Goal: Navigation & Orientation: Understand site structure

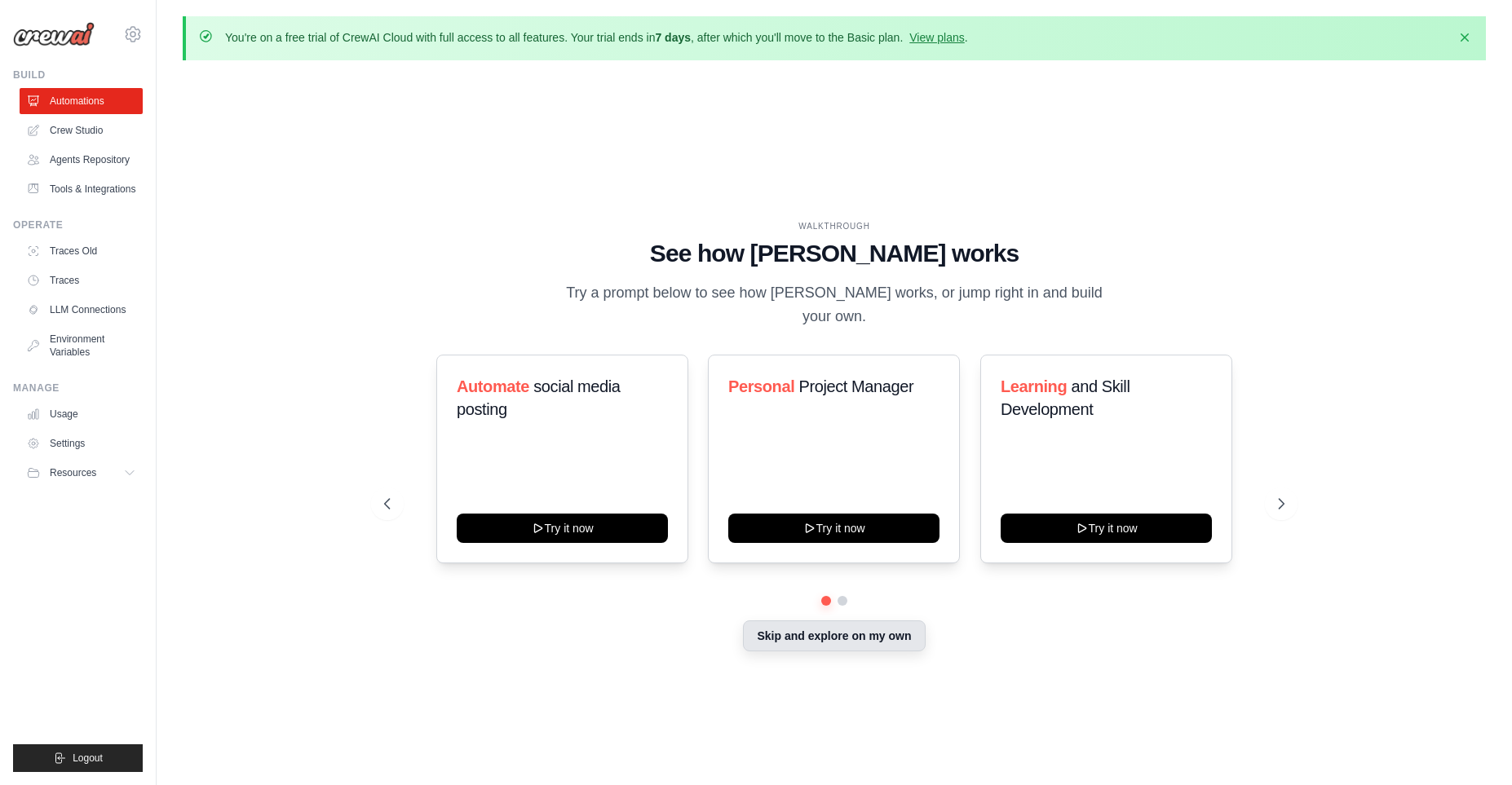
click at [854, 638] on button "Skip and explore on my own" at bounding box center [834, 635] width 182 height 31
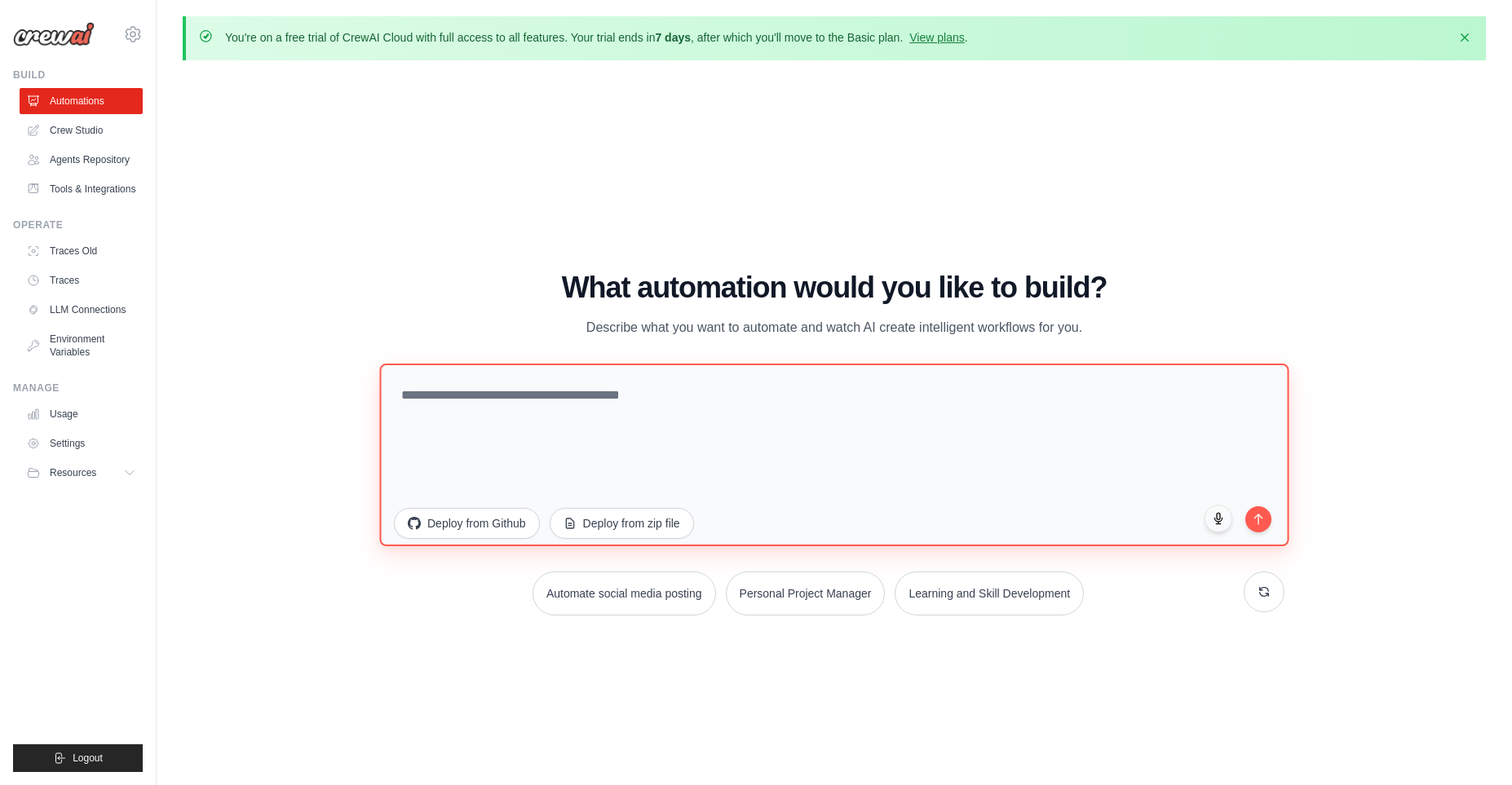
click at [512, 407] on textarea at bounding box center [834, 453] width 909 height 183
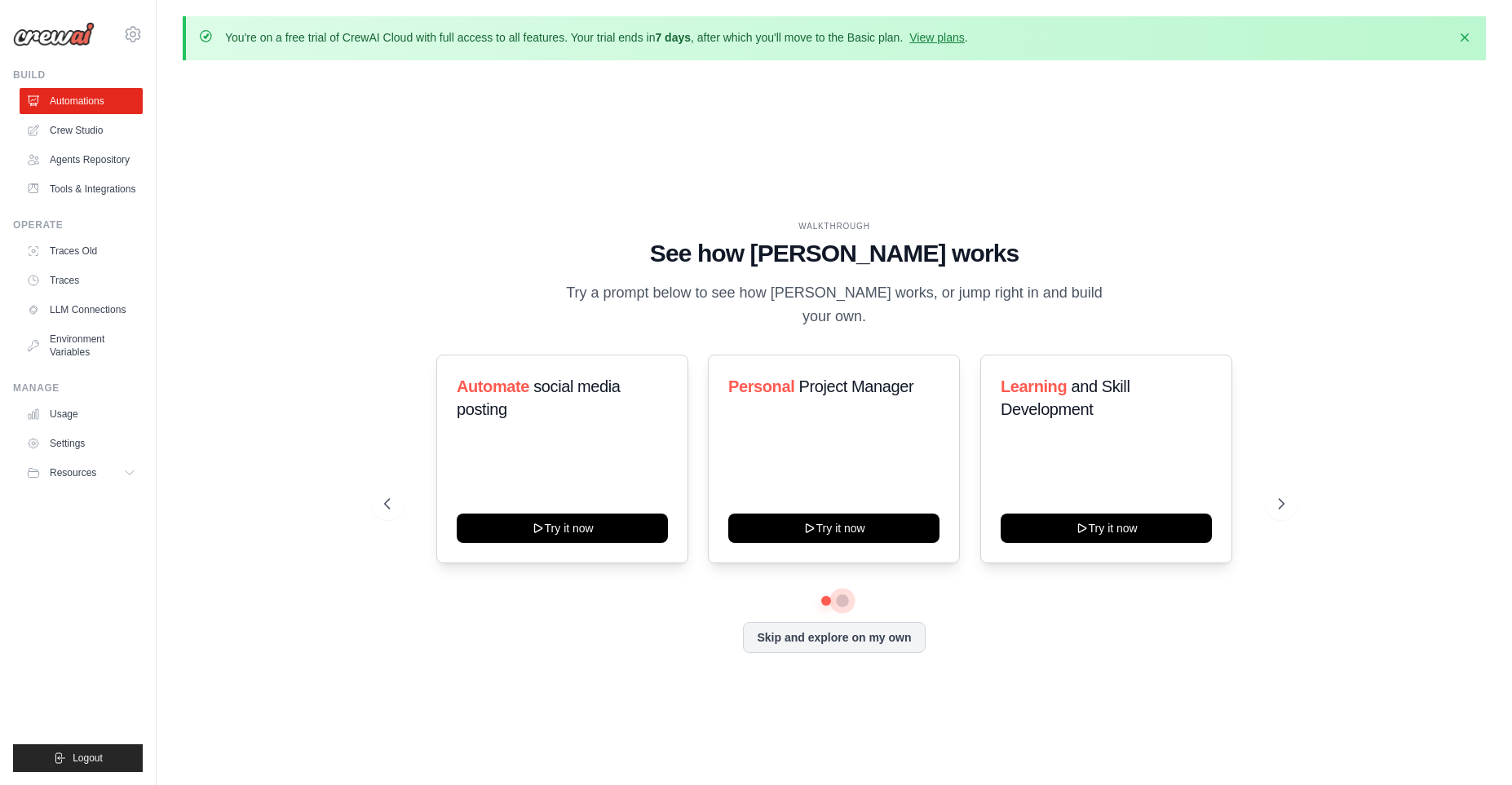
click at [846, 598] on button at bounding box center [842, 600] width 13 height 13
click at [820, 602] on div at bounding box center [834, 601] width 900 height 10
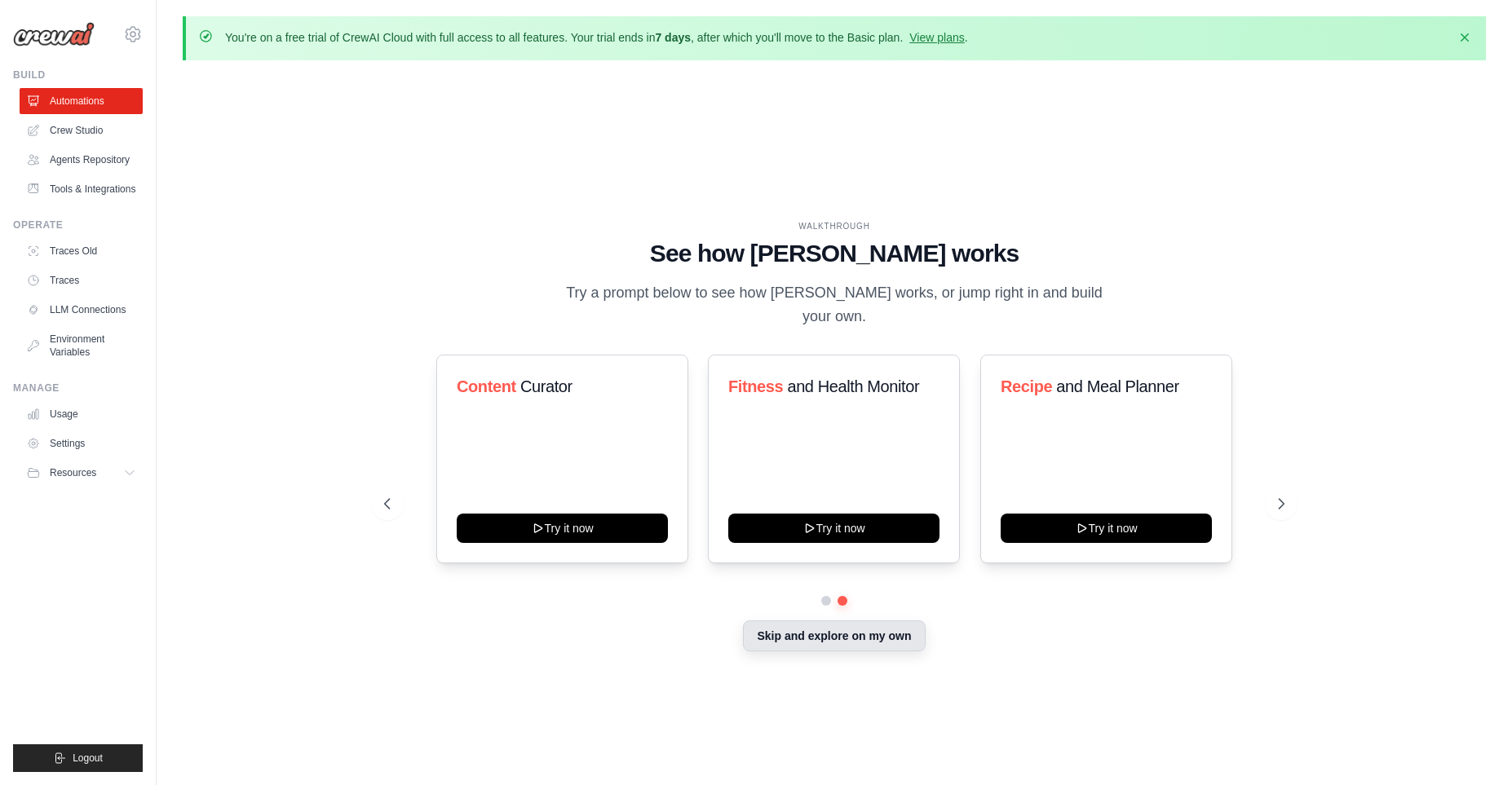
click at [820, 621] on button "Skip and explore on my own" at bounding box center [834, 635] width 182 height 31
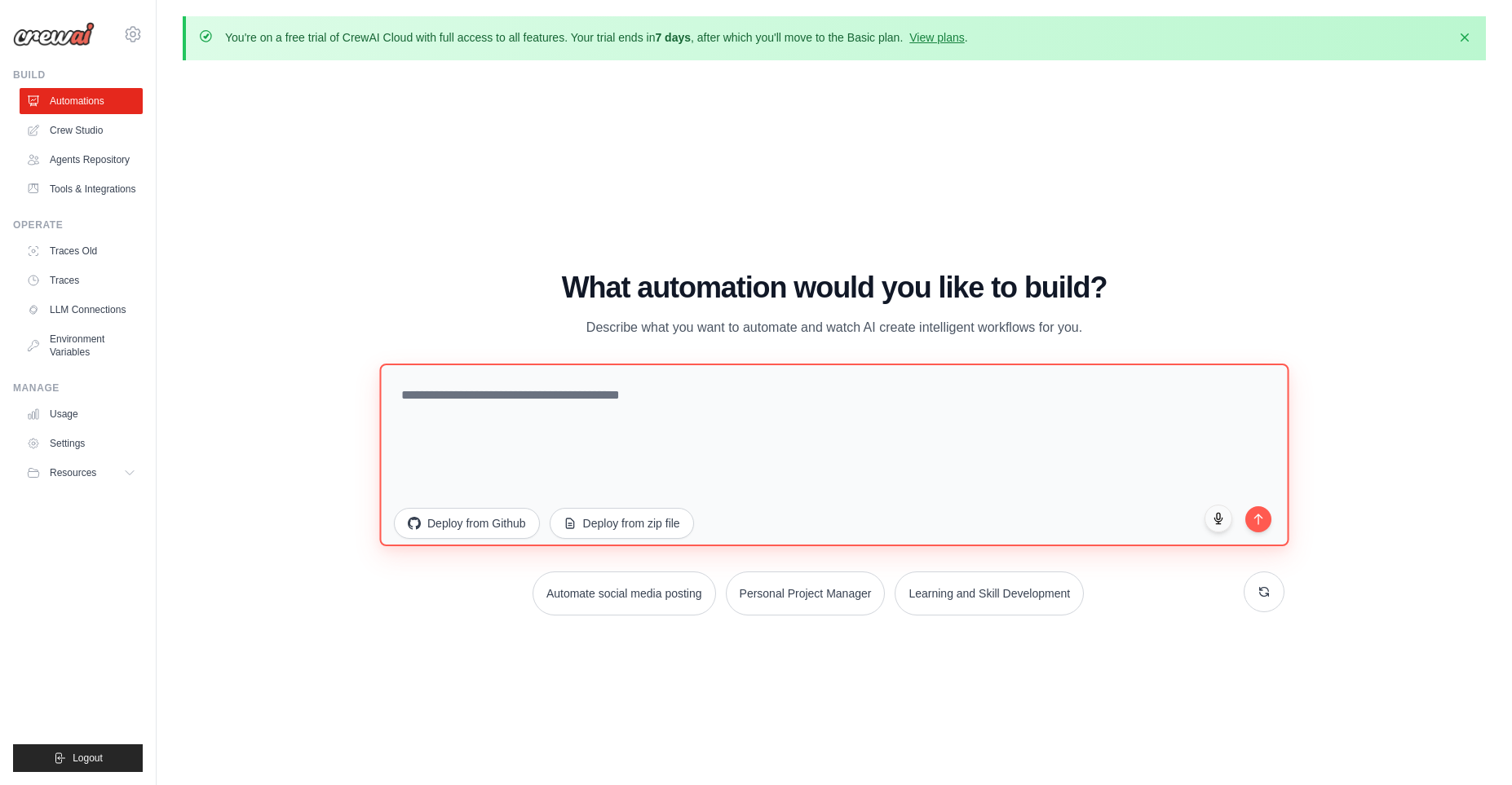
click at [561, 434] on textarea at bounding box center [834, 453] width 909 height 183
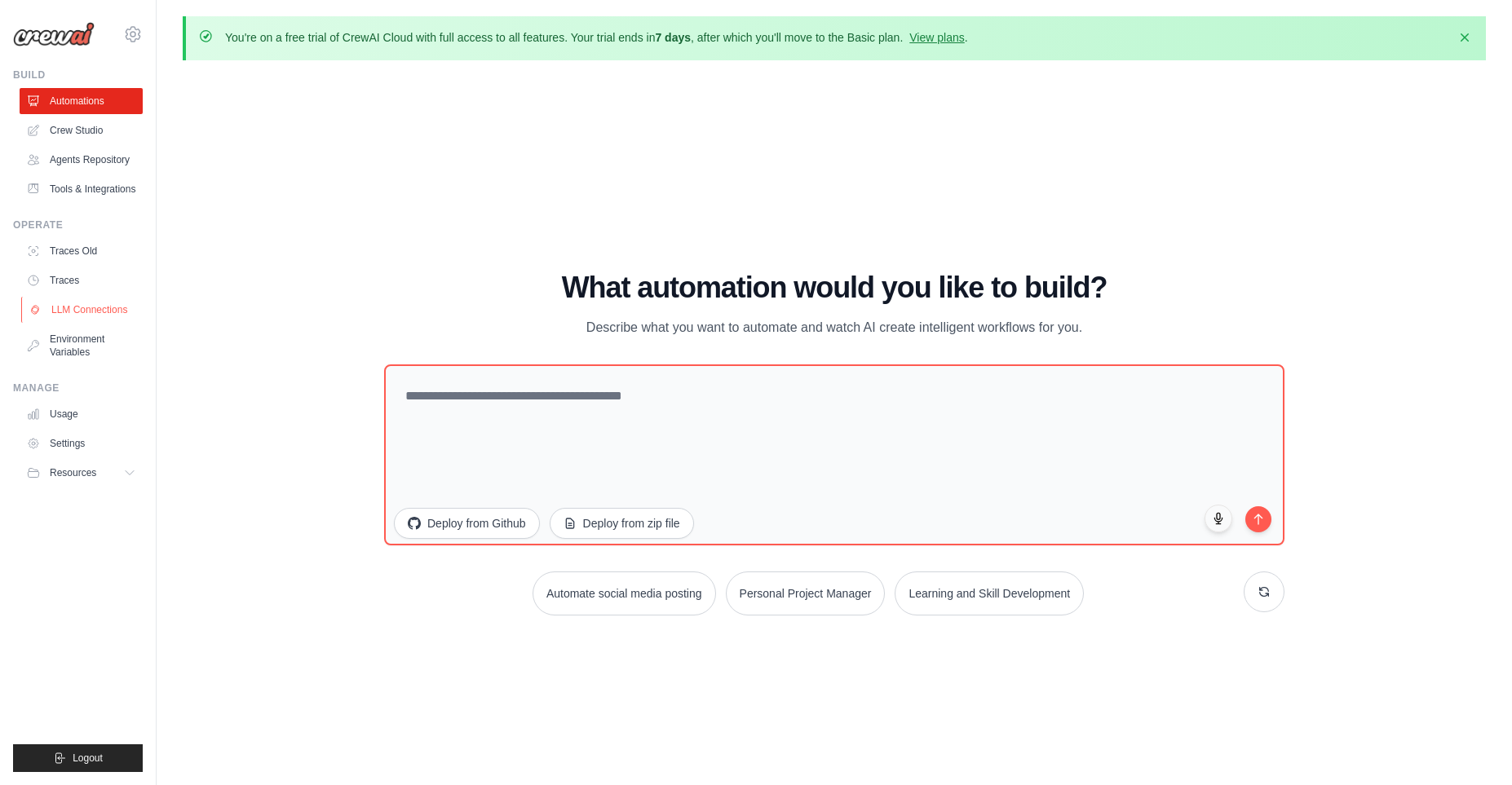
click at [81, 320] on link "LLM Connections" at bounding box center [82, 310] width 123 height 26
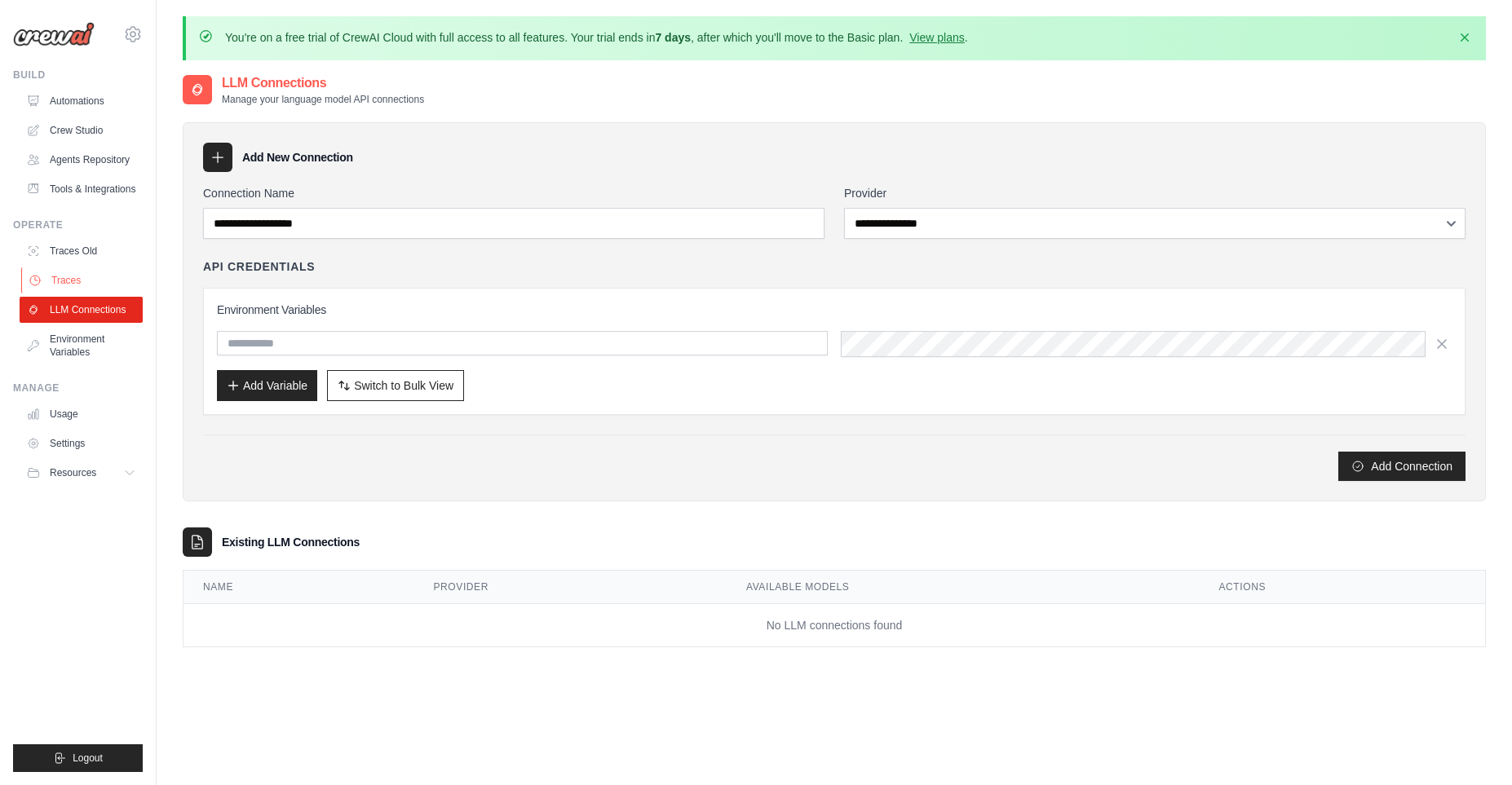
click at [80, 294] on link "Traces" at bounding box center [82, 281] width 123 height 26
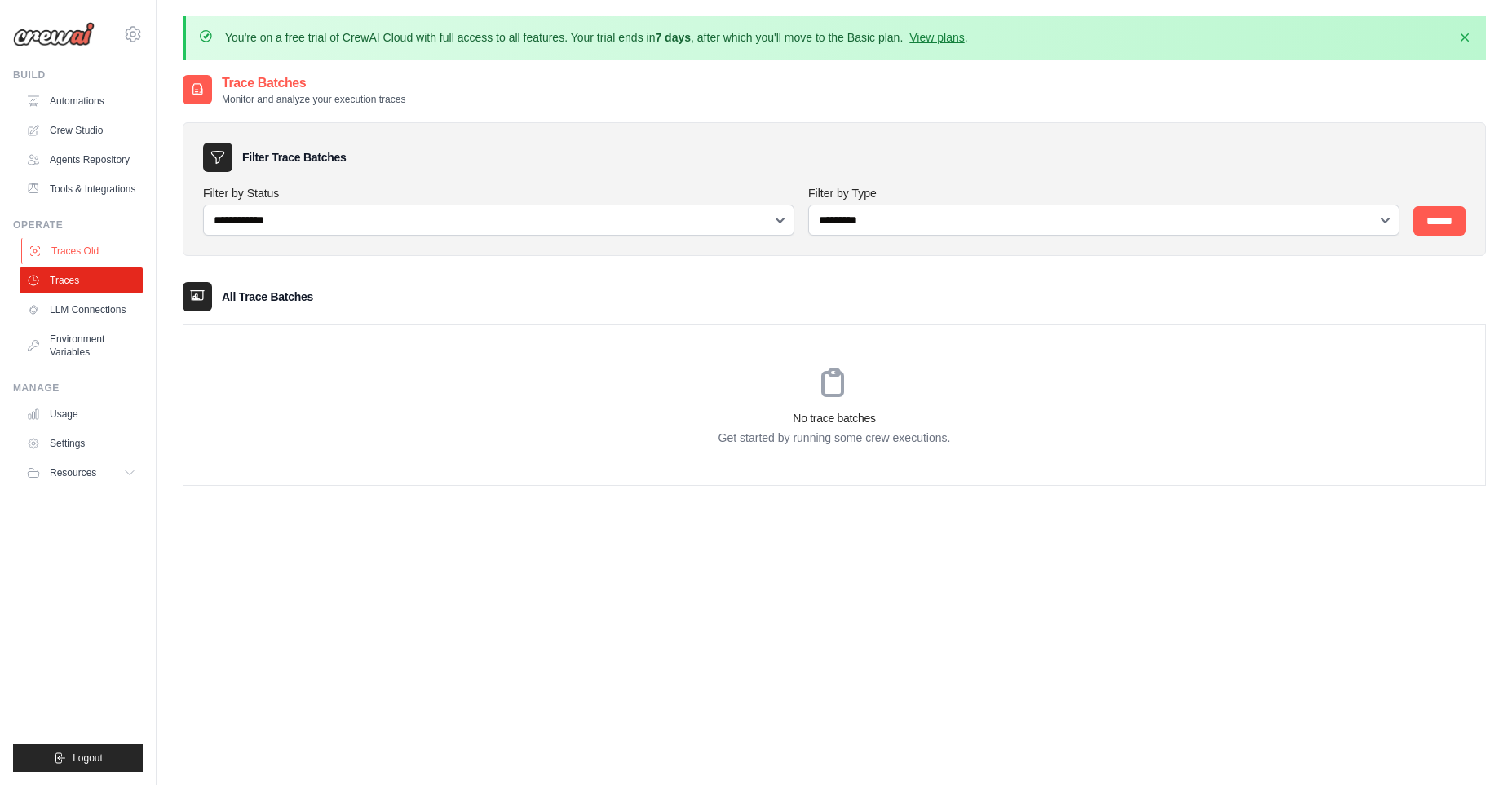
click at [96, 265] on link "Traces Old" at bounding box center [82, 251] width 123 height 26
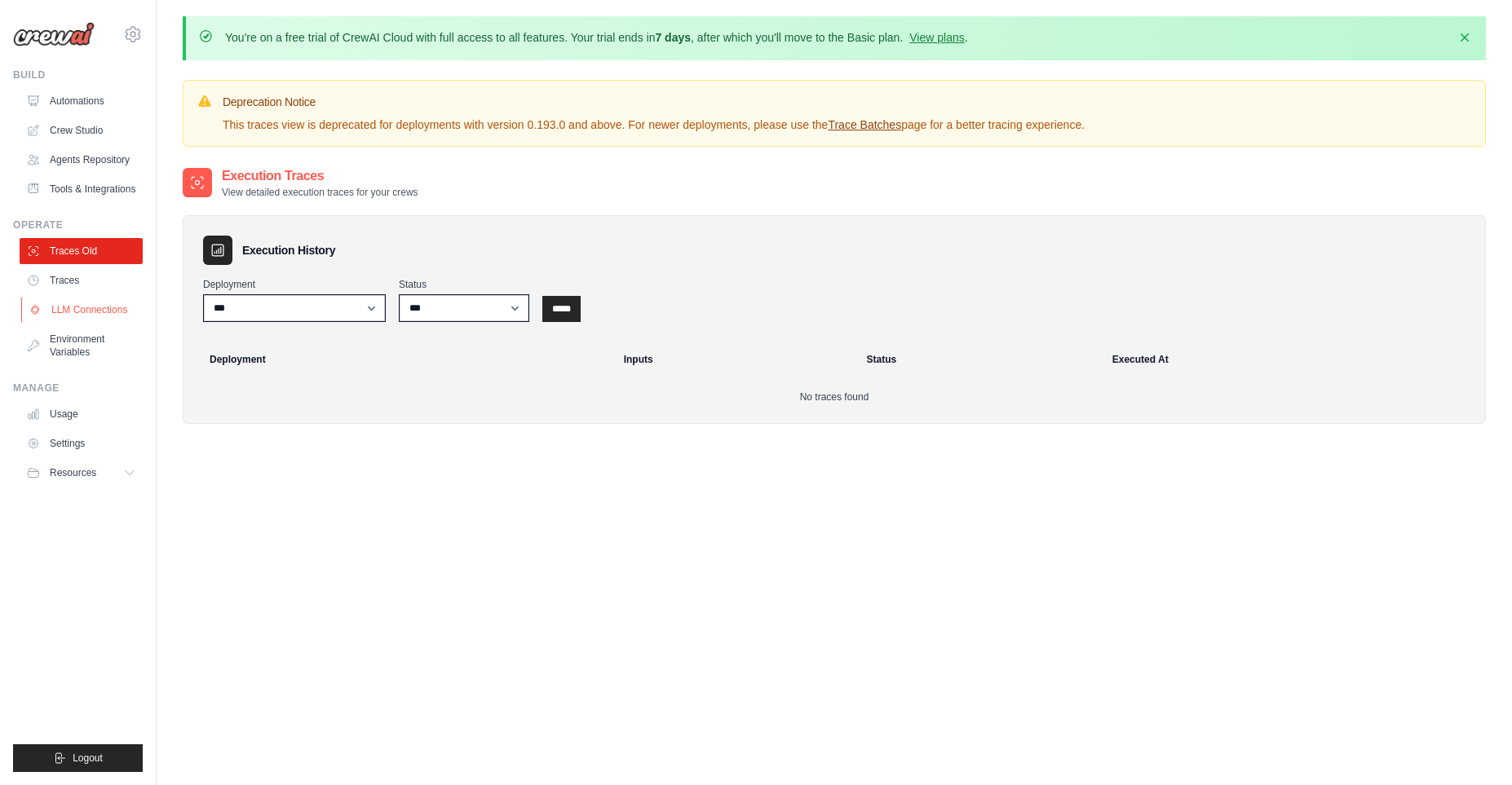
click at [82, 320] on link "LLM Connections" at bounding box center [82, 310] width 123 height 26
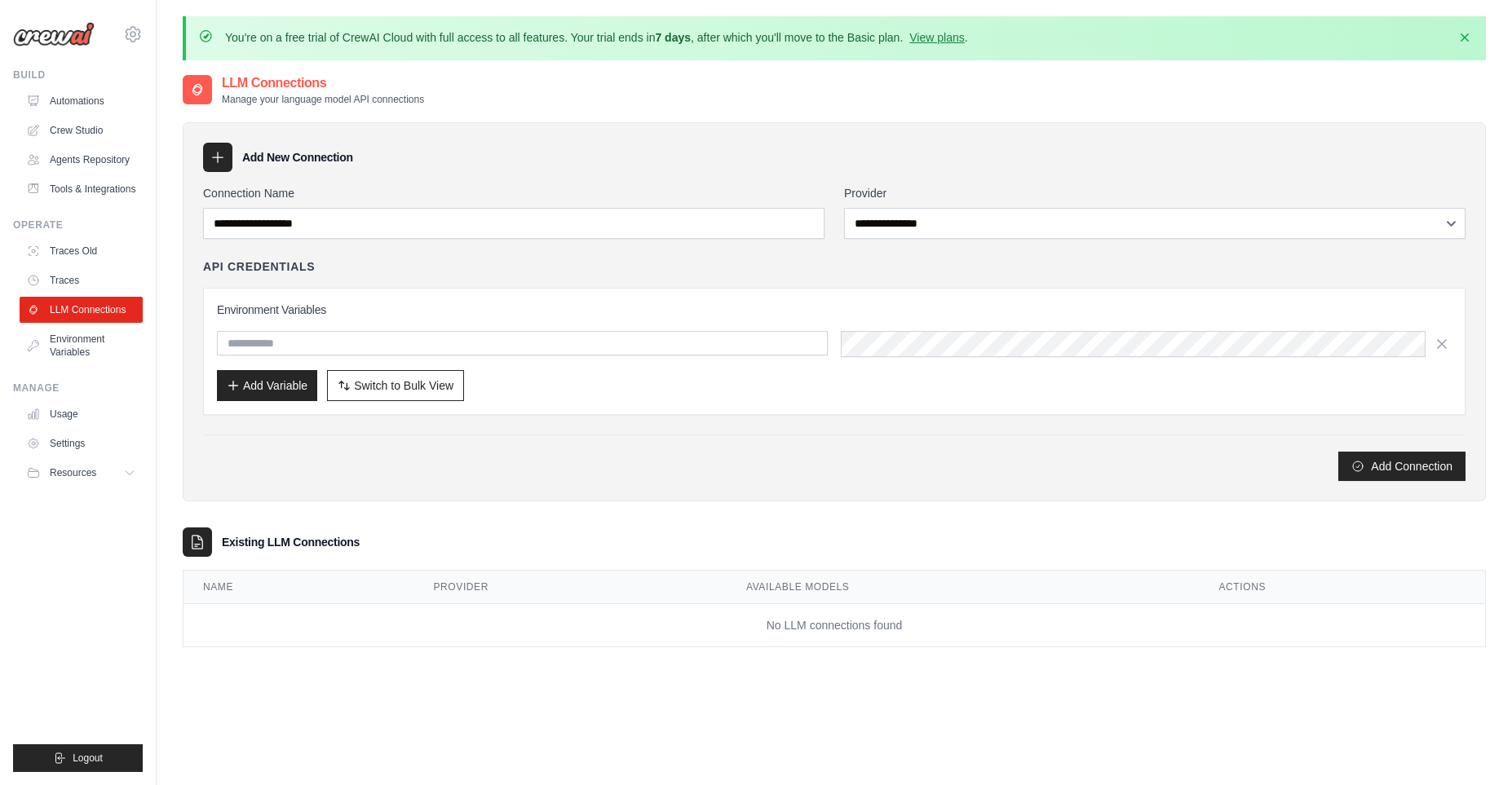
click at [85, 366] on link "Environment Variables" at bounding box center [81, 346] width 123 height 39
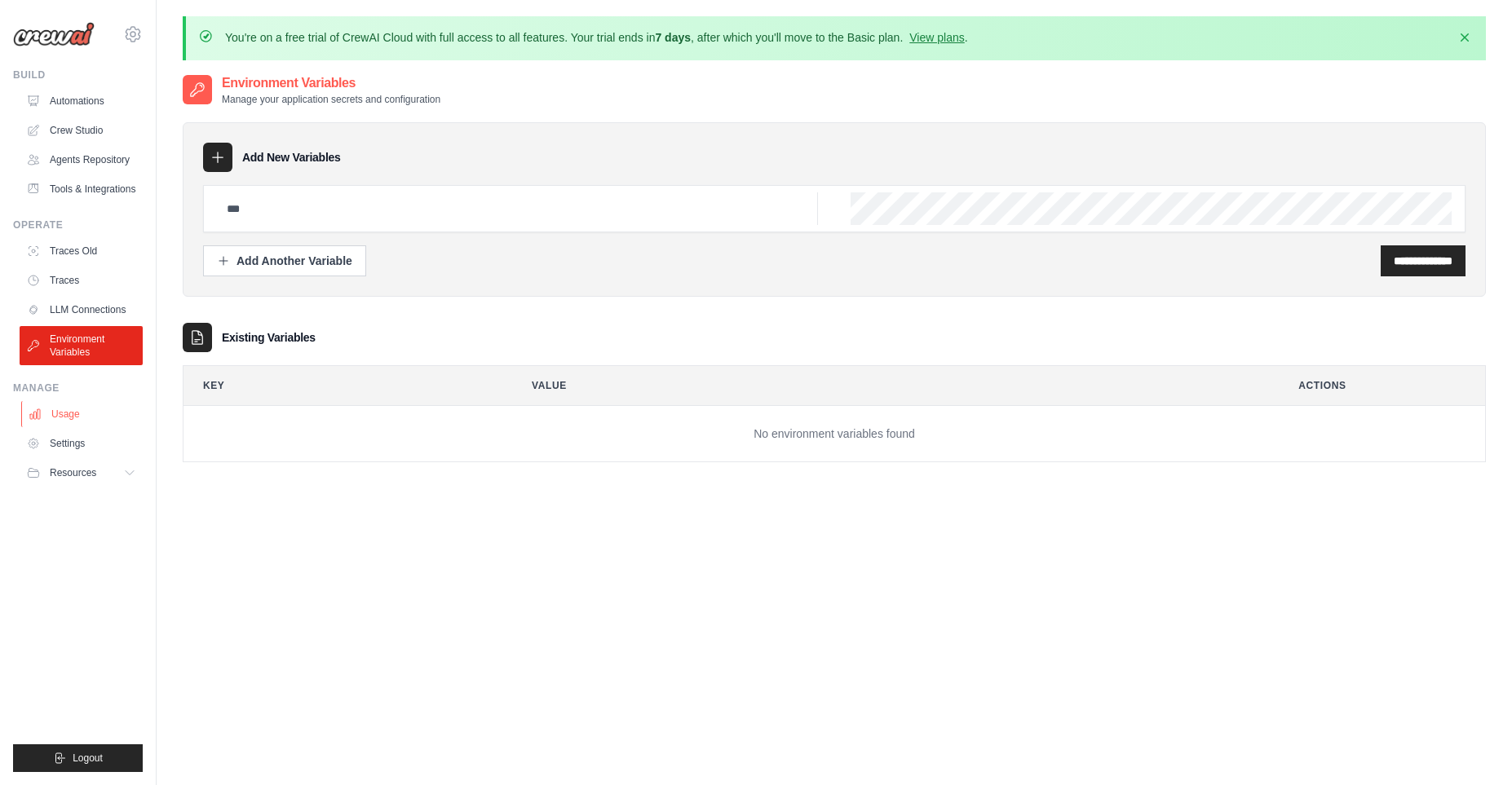
click at [69, 424] on link "Usage" at bounding box center [82, 414] width 123 height 26
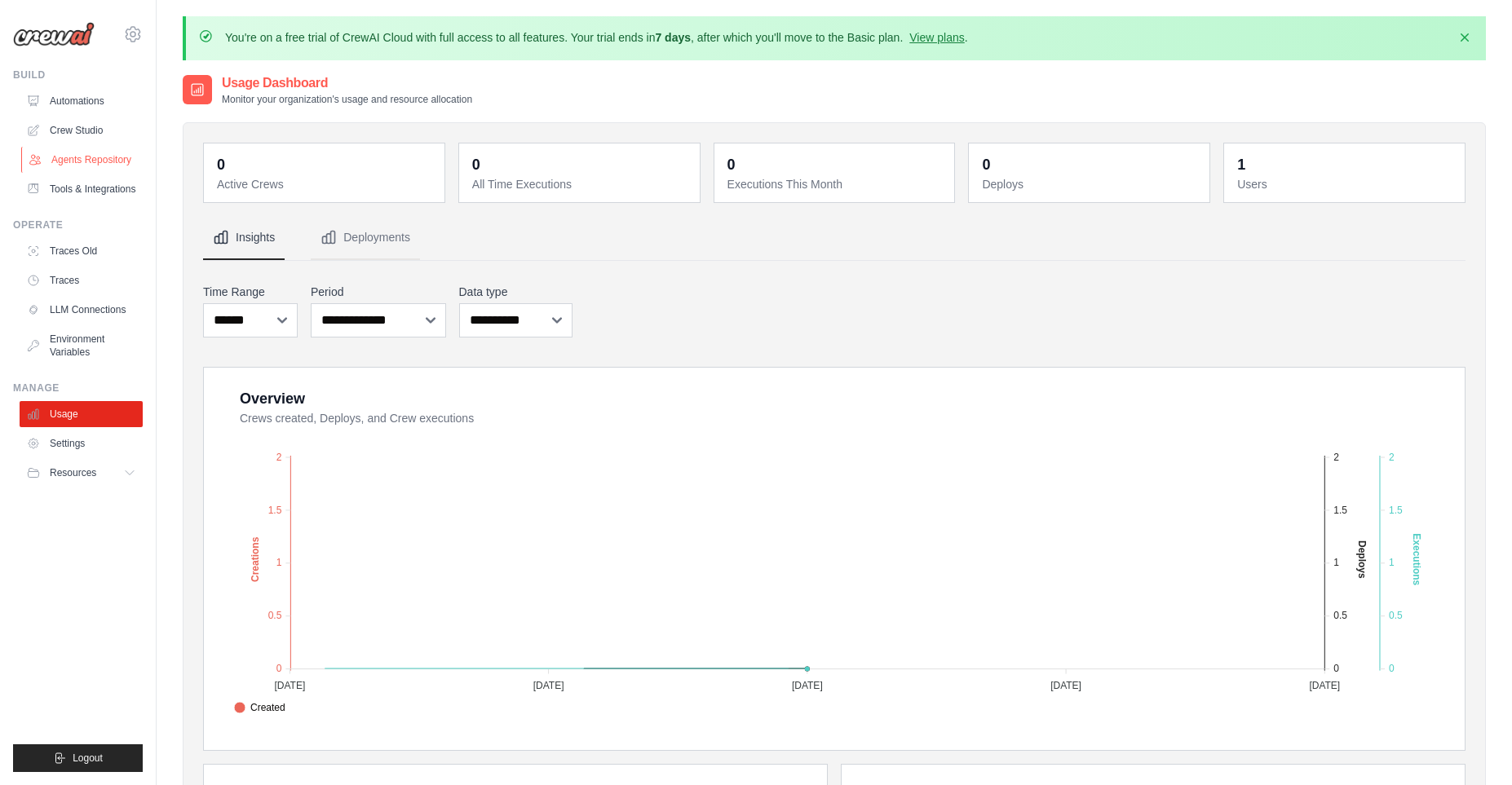
click at [105, 151] on link "Agents Repository" at bounding box center [82, 160] width 123 height 26
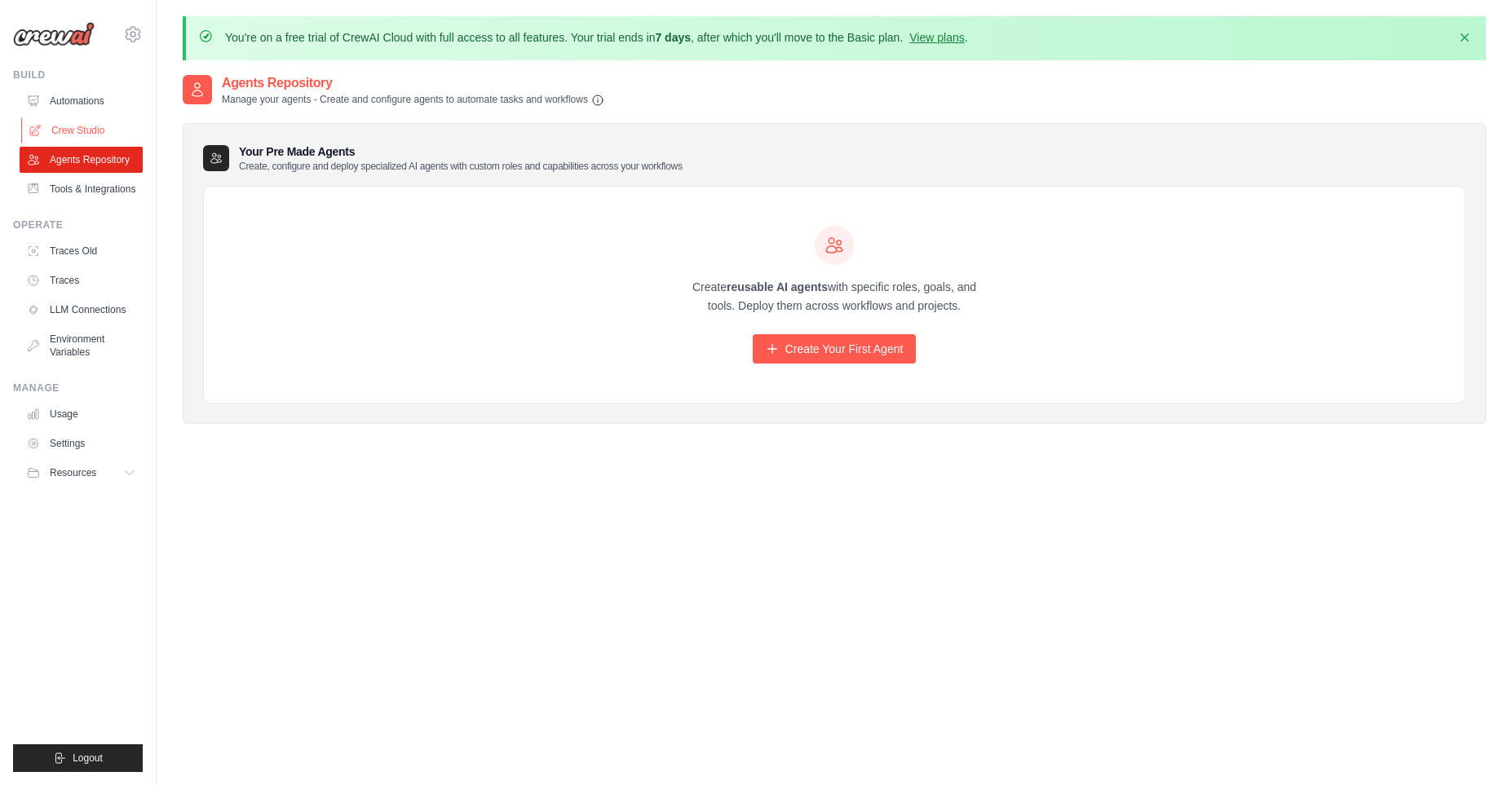
click at [101, 140] on link "Crew Studio" at bounding box center [82, 131] width 123 height 26
